Goal: Task Accomplishment & Management: Manage account settings

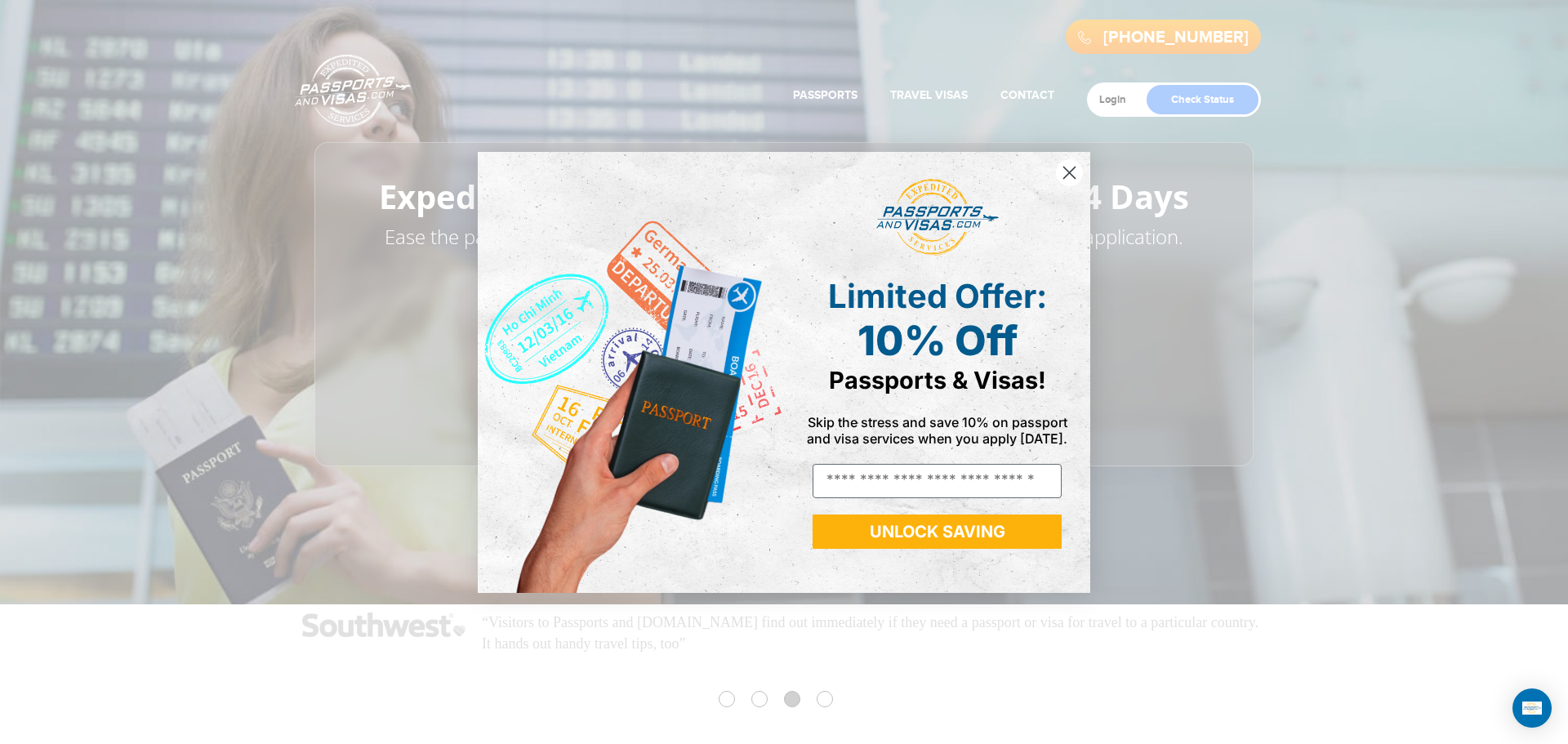
click at [1066, 171] on circle "Close dialog" at bounding box center [1069, 171] width 27 height 27
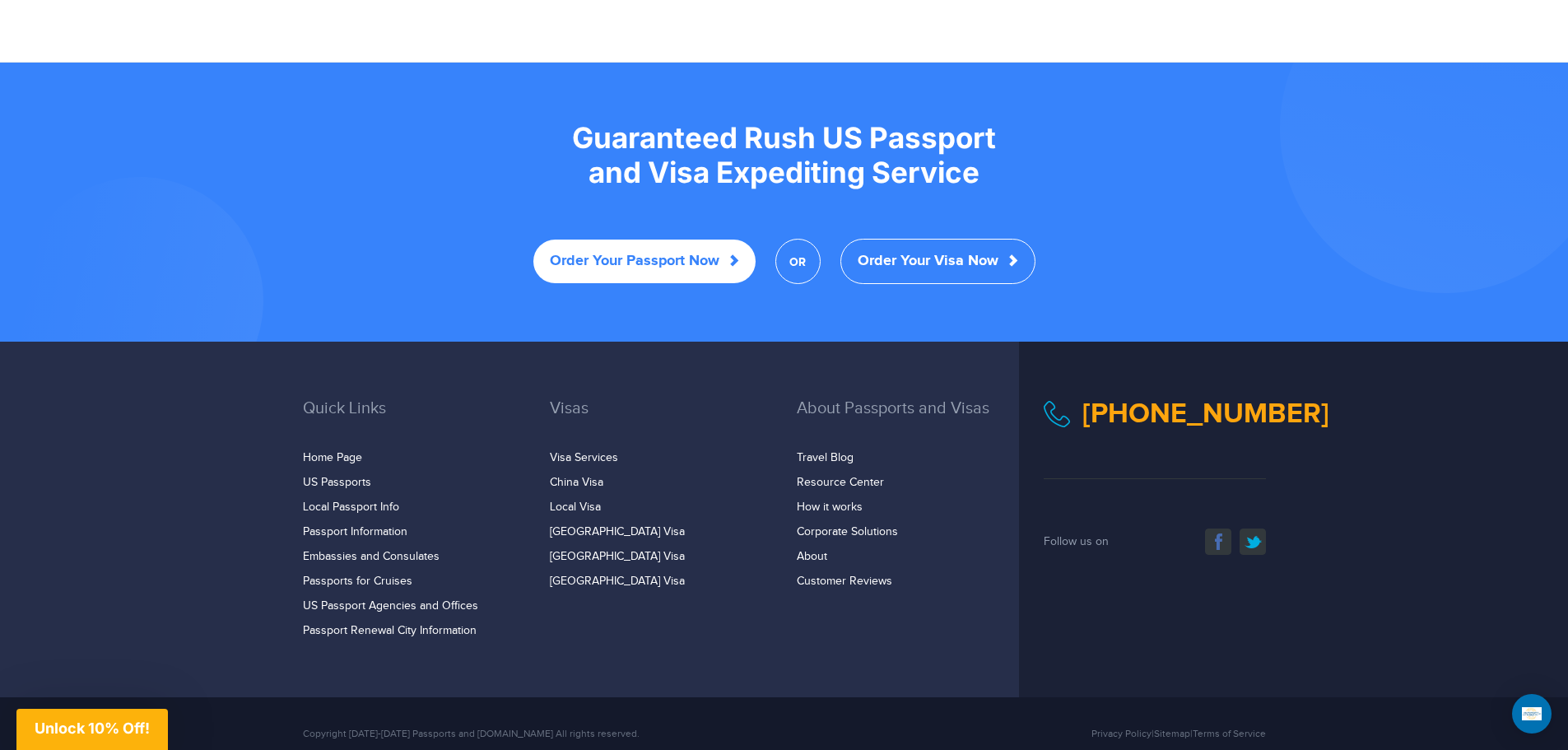
scroll to position [3175, 0]
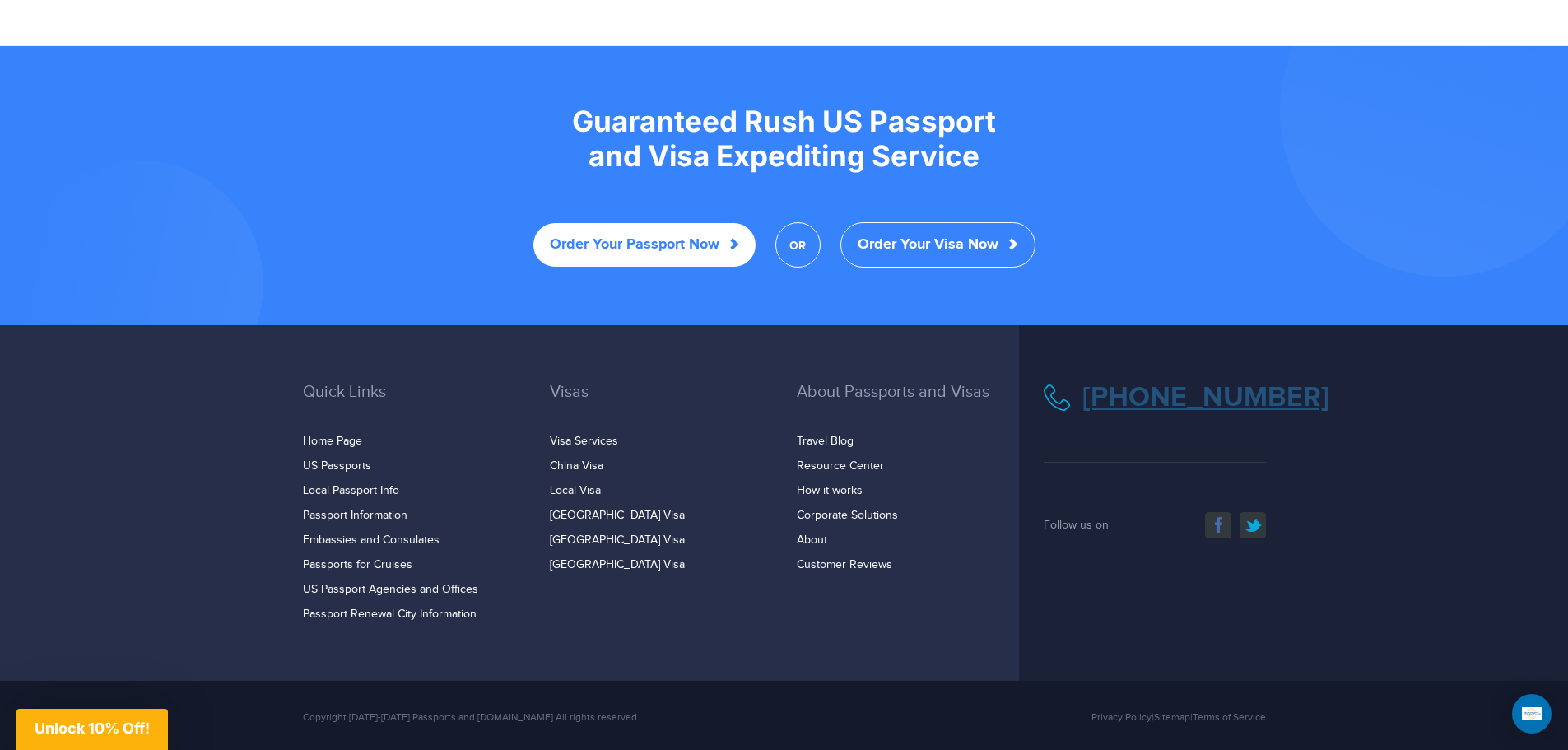
drag, startPoint x: 1126, startPoint y: 370, endPoint x: 1397, endPoint y: 415, distance: 274.7
click at [1278, 416] on div "[PHONE_NUMBER] facebook twitter Follow us on" at bounding box center [1154, 461] width 247 height 156
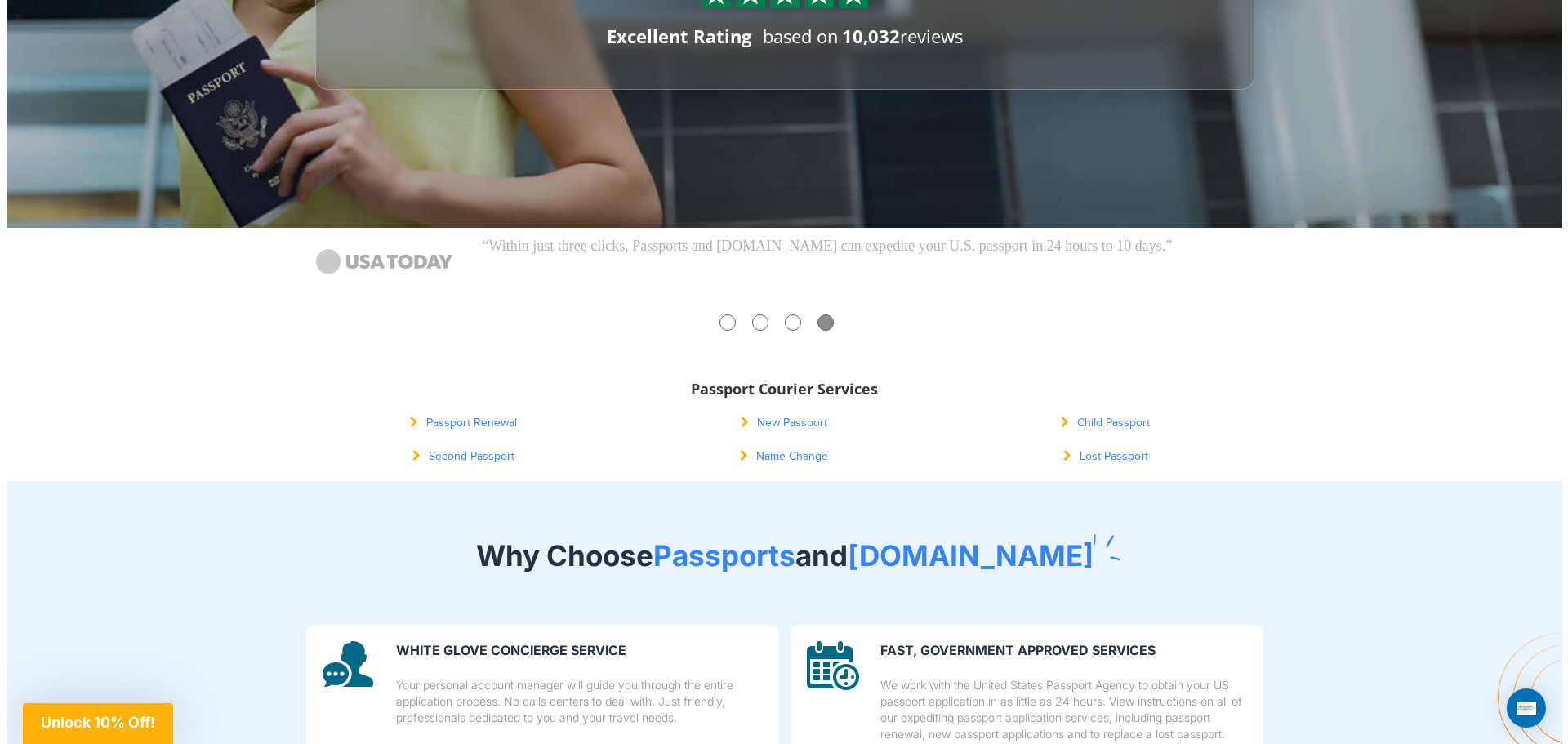
scroll to position [0, 0]
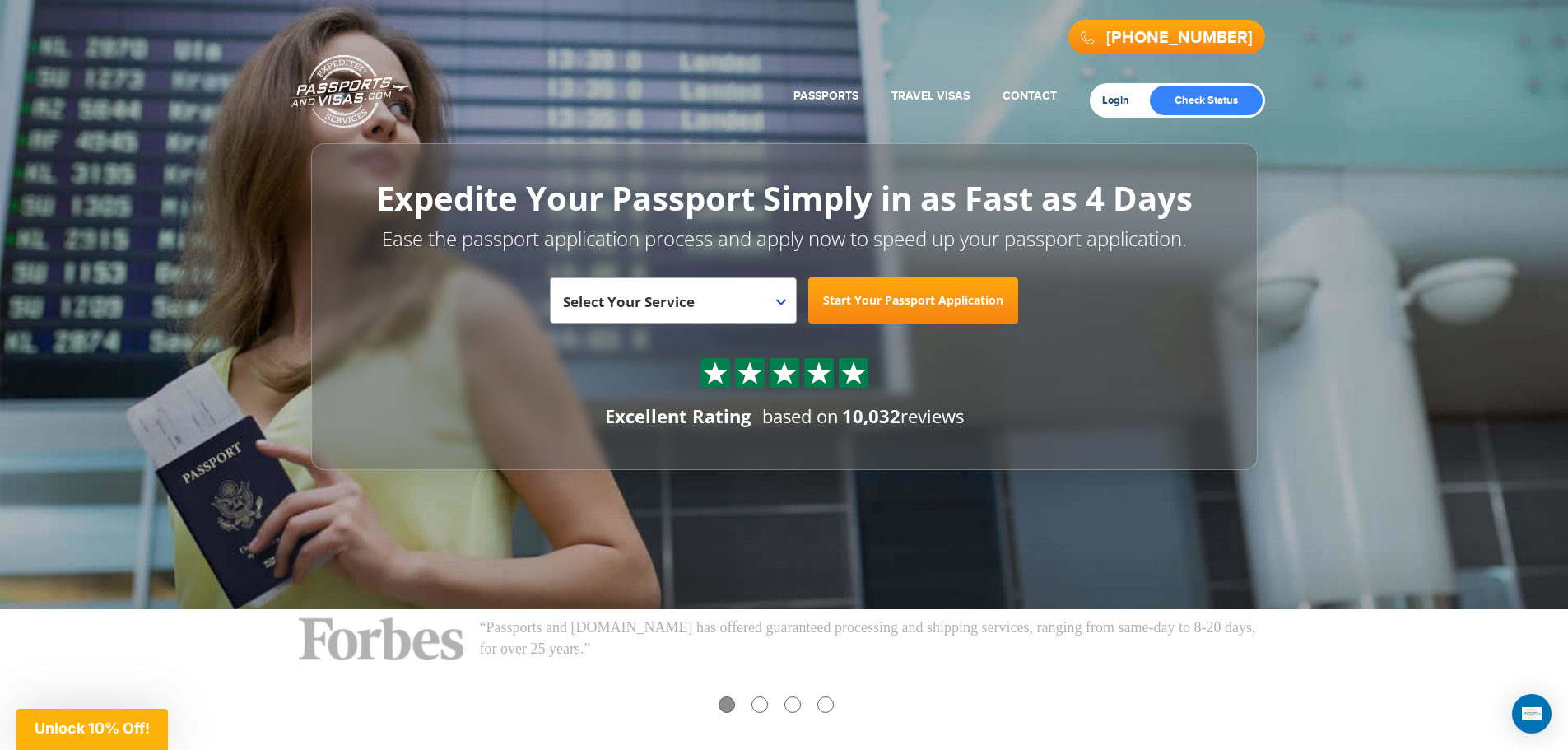
click at [1126, 95] on link "Login" at bounding box center [1121, 100] width 39 height 13
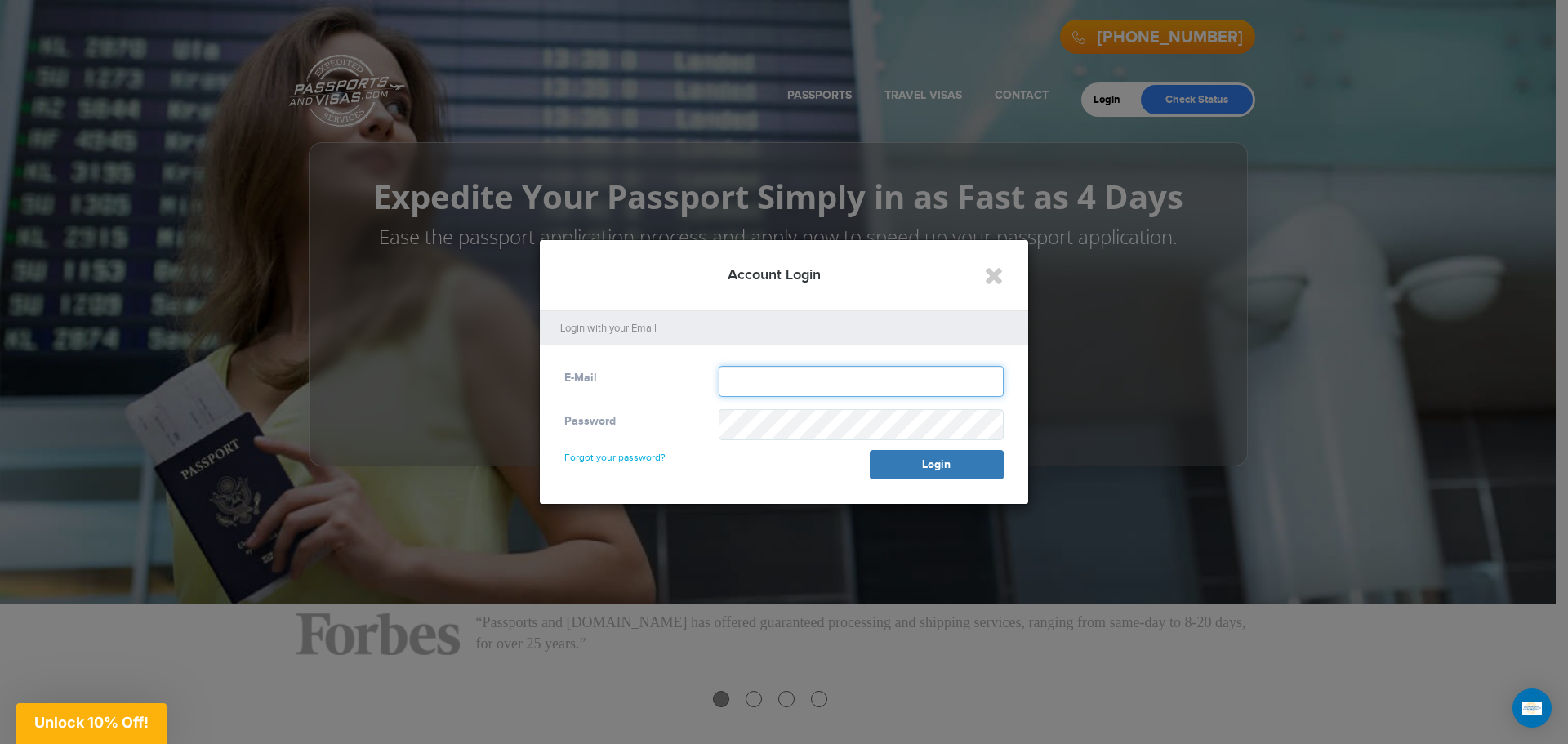
click at [754, 385] on input "text" at bounding box center [861, 381] width 285 height 31
type input "**********"
click at [869, 450] on button "Login" at bounding box center [937, 465] width 134 height 29
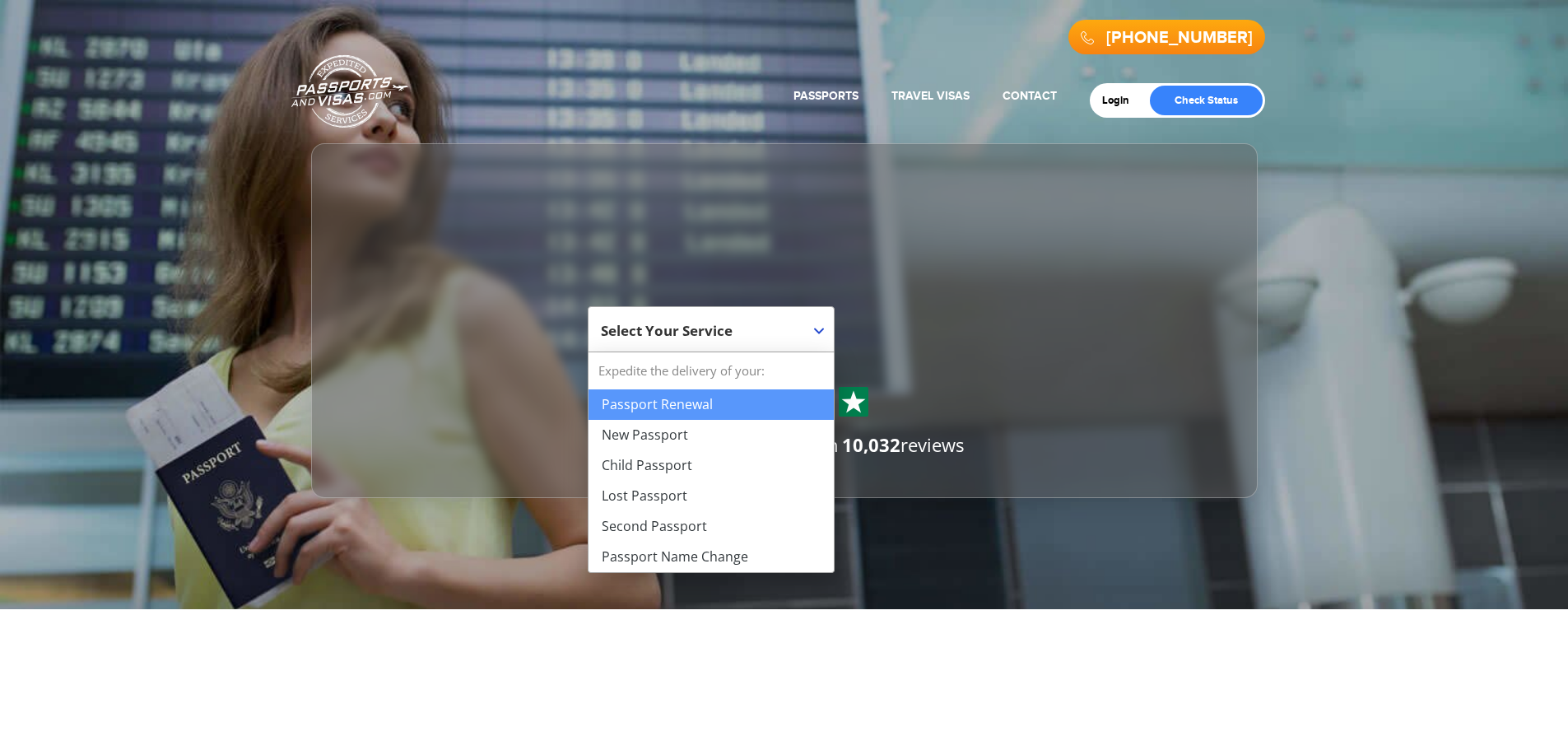
click at [691, 339] on span "Select Your Service" at bounding box center [709, 335] width 216 height 46
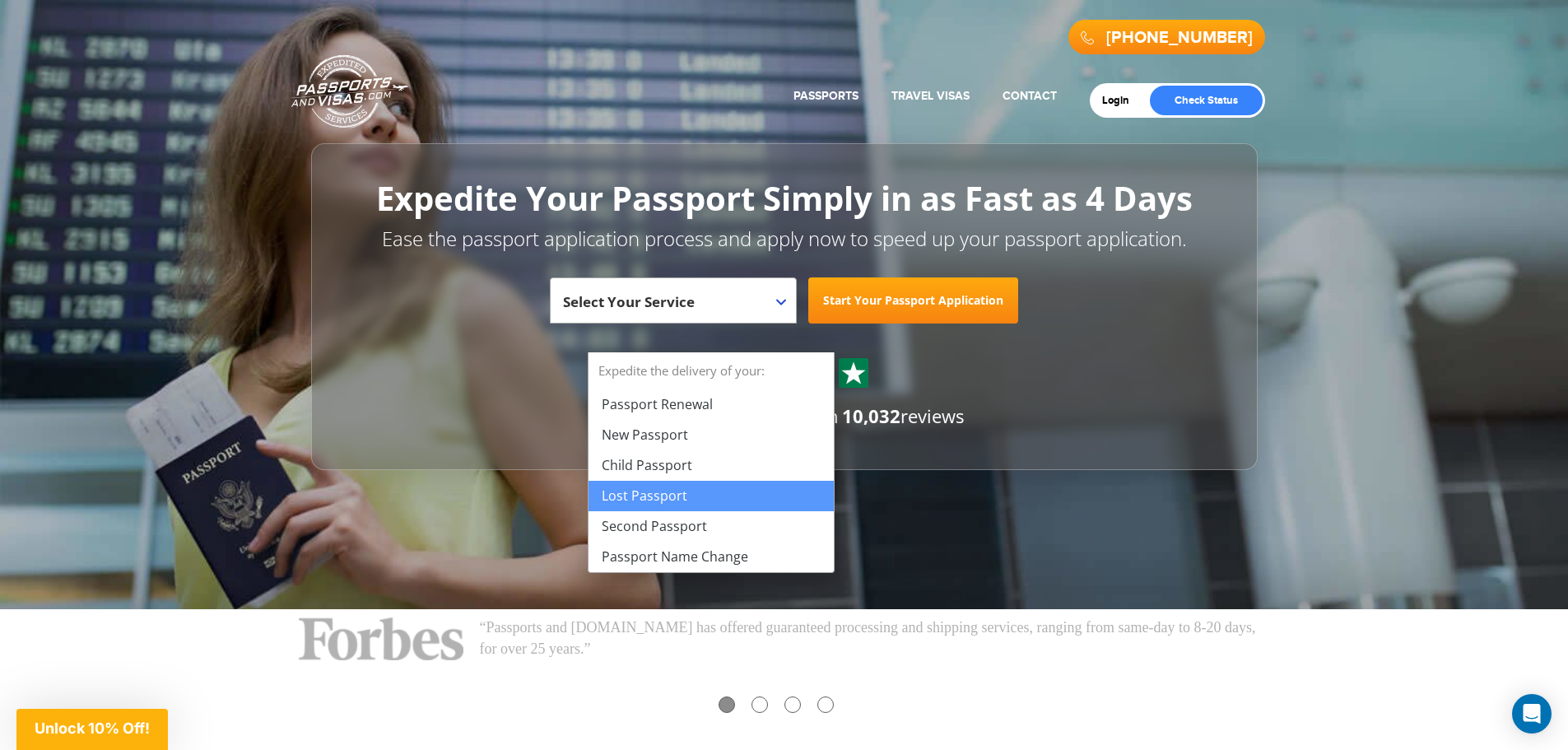
click at [1327, 463] on header "800-860-8610 Passports & Visas.com Get Passport Get Visa Login Check Status Pas…" at bounding box center [784, 235] width 1568 height 470
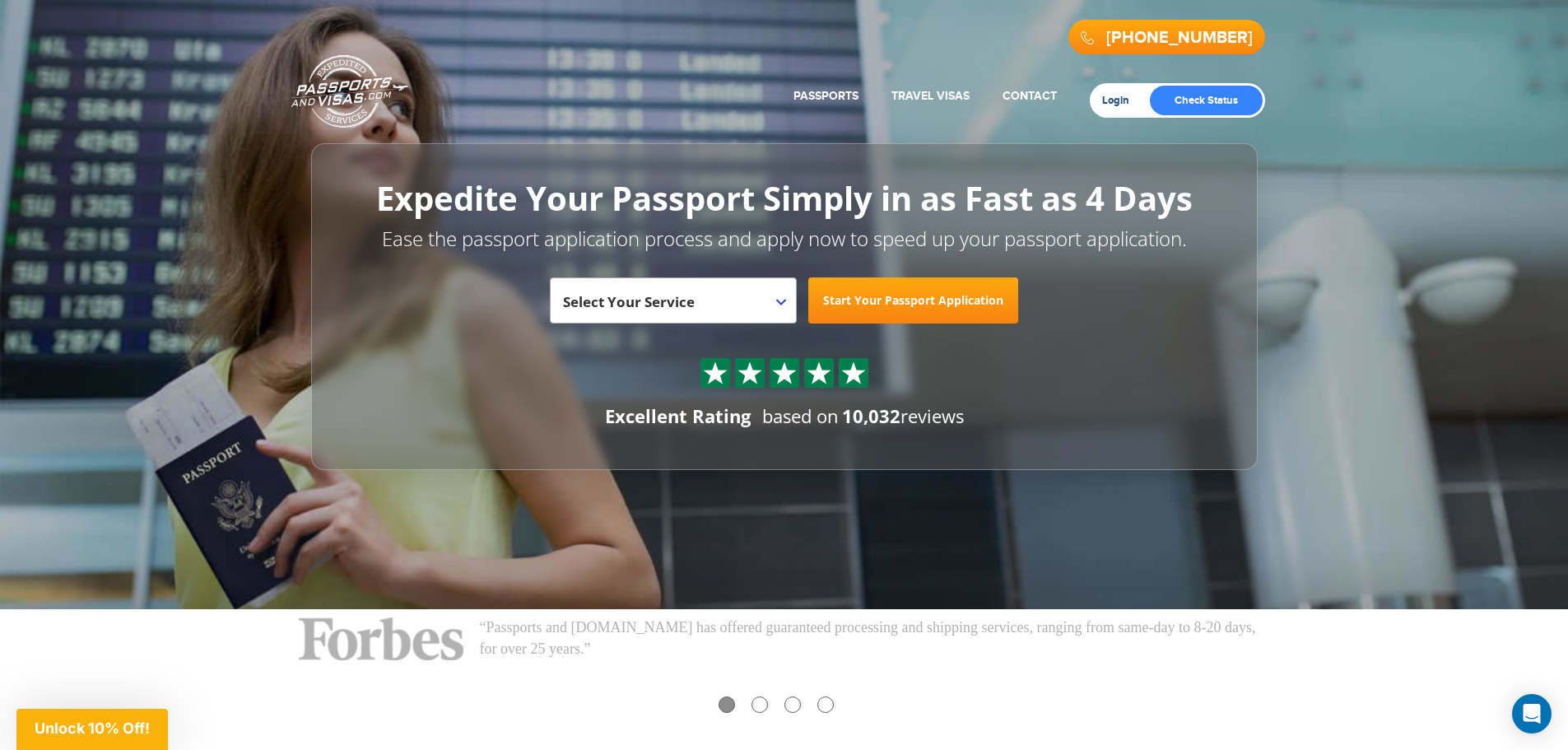
click at [1104, 99] on link "Login" at bounding box center [1121, 100] width 39 height 13
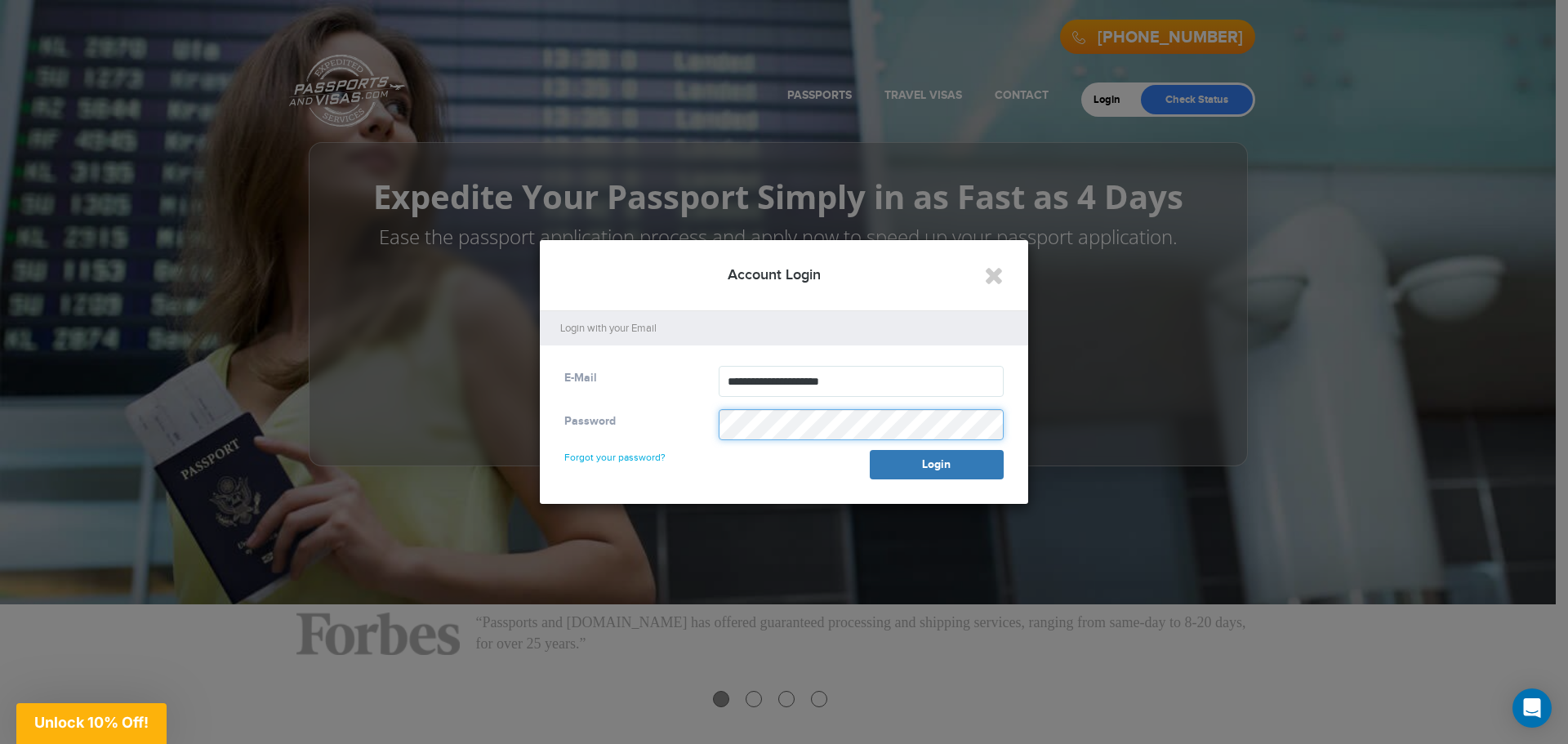
click at [869, 450] on button "Login" at bounding box center [937, 465] width 134 height 29
